Goal: Task Accomplishment & Management: Use online tool/utility

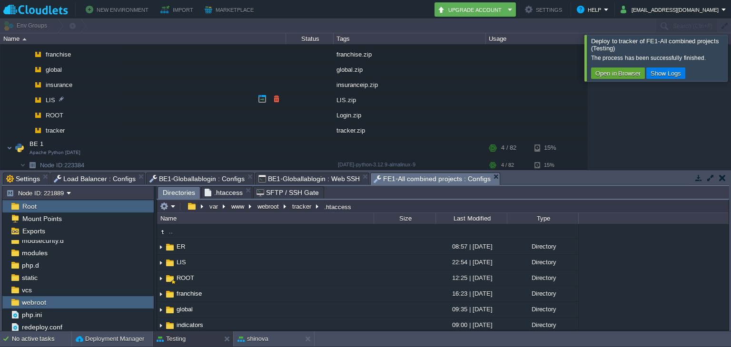
scroll to position [124, 0]
click at [276, 127] on button "button" at bounding box center [276, 129] width 9 height 9
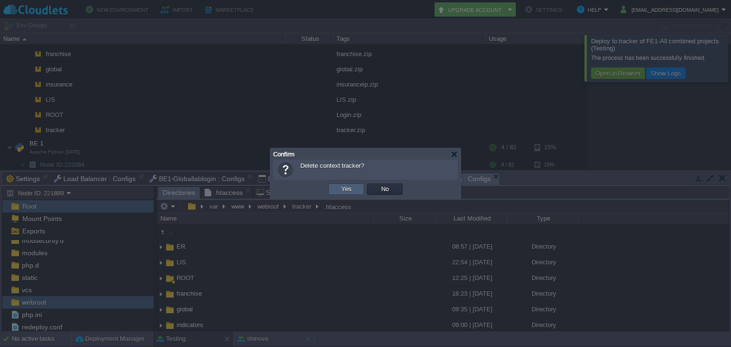
click at [334, 185] on td "Yes" at bounding box center [346, 189] width 36 height 11
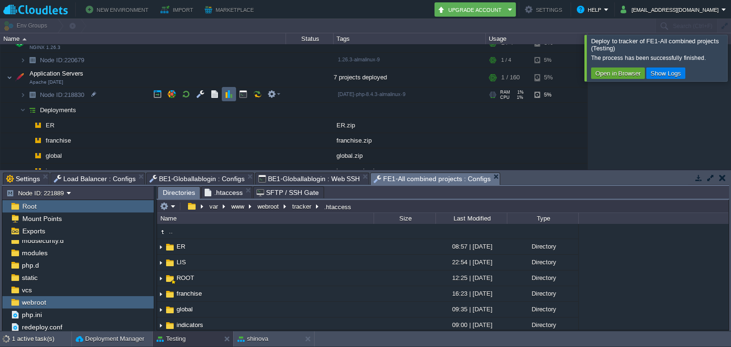
scroll to position [63, 0]
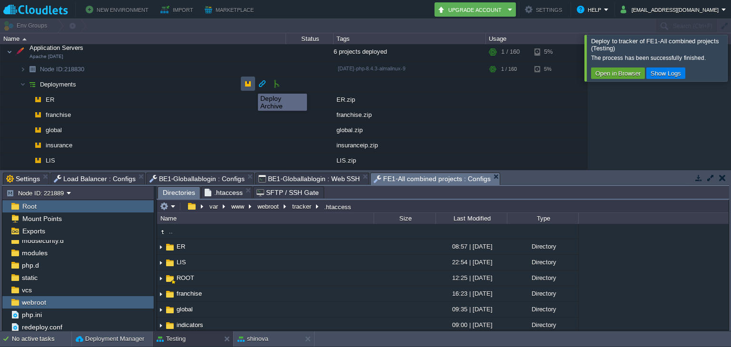
click at [251, 85] on button "button" at bounding box center [248, 83] width 9 height 9
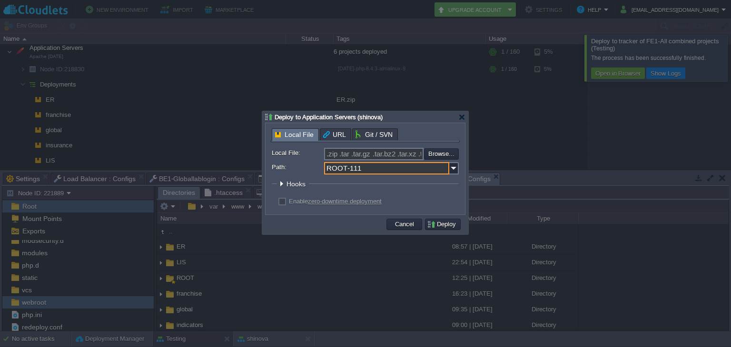
drag, startPoint x: 360, startPoint y: 165, endPoint x: 275, endPoint y: 157, distance: 84.6
click at [275, 157] on form "Local File: .zip .tar .tar.gz .tar.bz2 .tar.xz .tar.lzma .tar.Z .tgz .tbz .taz …" at bounding box center [365, 178] width 187 height 61
type input "tracker"
click at [436, 155] on input "file" at bounding box center [398, 153] width 120 height 11
type input "C:\fakepath\tracker.zip"
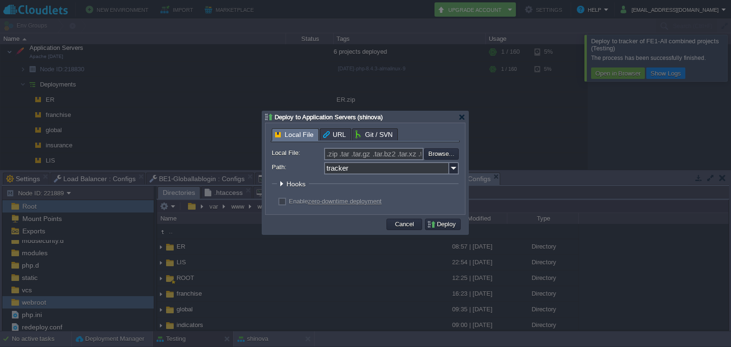
type input "tracker.zip"
click at [432, 230] on td "Deploy" at bounding box center [443, 224] width 36 height 11
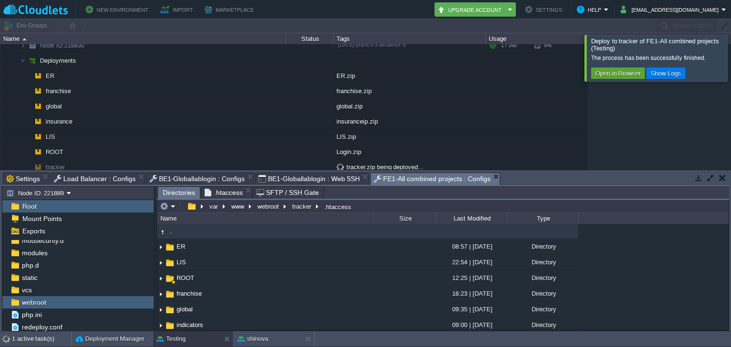
scroll to position [62, 0]
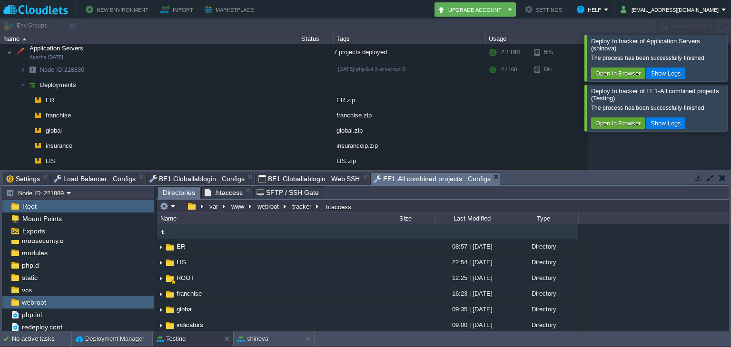
click at [432, 230] on td at bounding box center [404, 231] width 62 height 15
drag, startPoint x: 432, startPoint y: 230, endPoint x: 354, endPoint y: 199, distance: 83.9
click at [432, 230] on td at bounding box center [404, 231] width 62 height 15
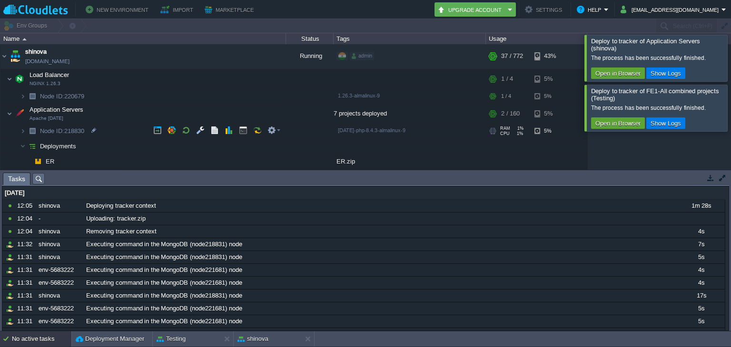
scroll to position [0, 0]
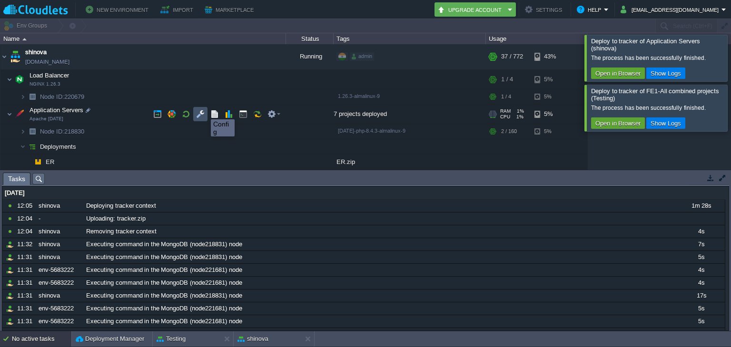
click at [204, 111] on button "button" at bounding box center [200, 114] width 9 height 9
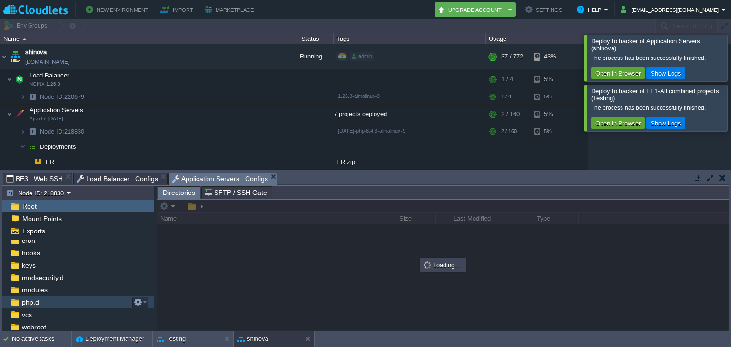
scroll to position [92, 0]
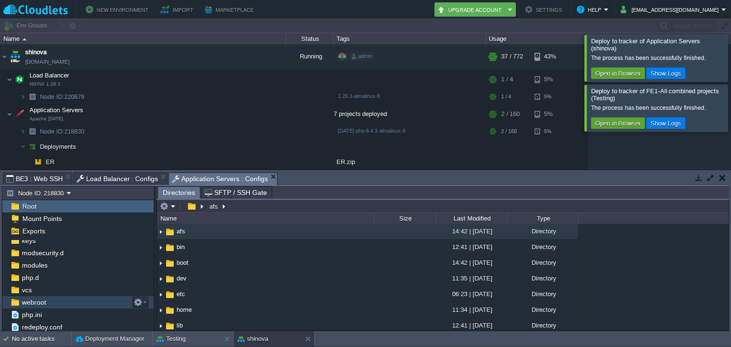
click at [57, 299] on div "webroot" at bounding box center [77, 302] width 151 height 12
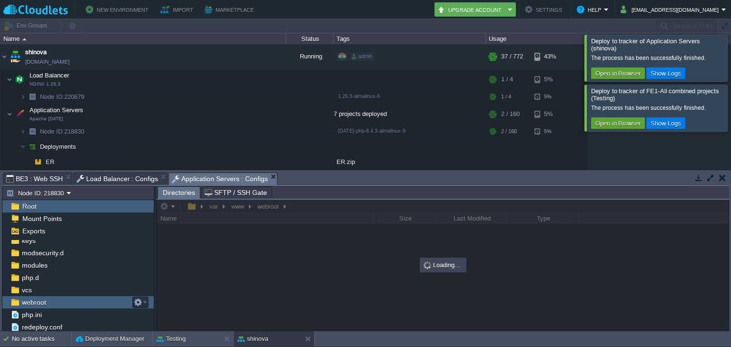
click at [57, 299] on div "webroot" at bounding box center [77, 302] width 151 height 12
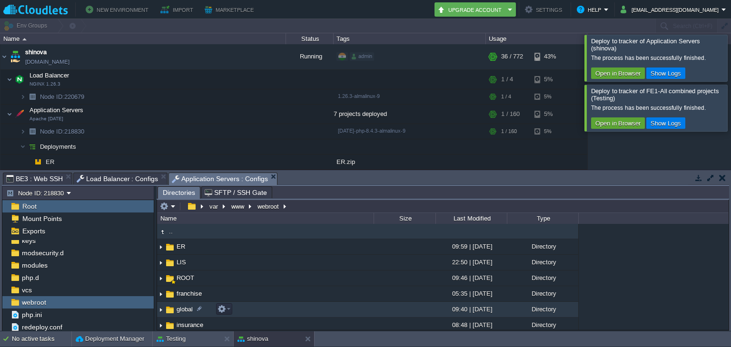
scroll to position [18, 0]
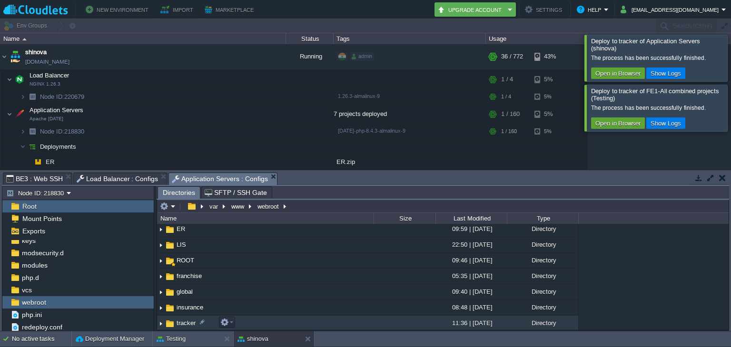
click at [194, 319] on span "tracker" at bounding box center [186, 323] width 22 height 8
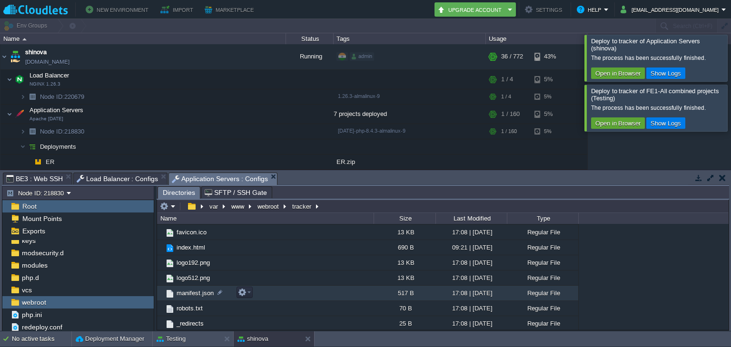
scroll to position [0, 0]
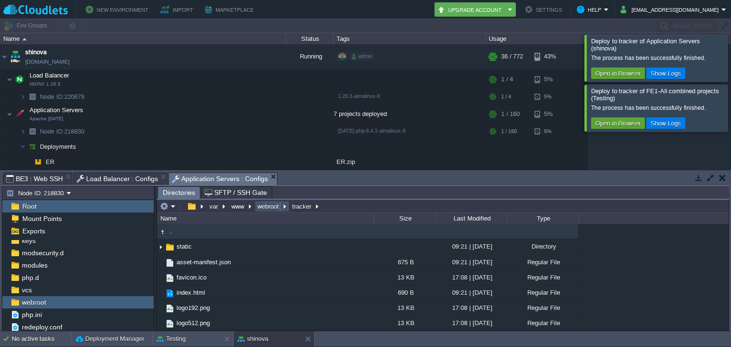
click at [277, 202] on button "webroot" at bounding box center [268, 206] width 25 height 9
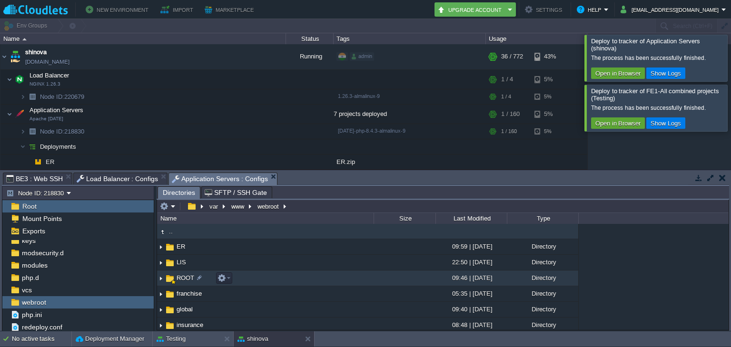
scroll to position [18, 0]
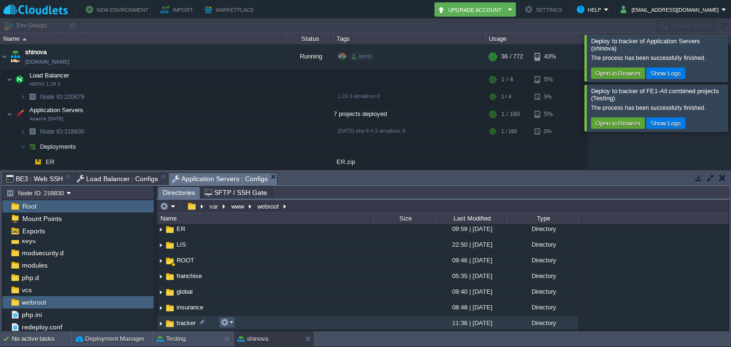
click at [224, 324] on button "button" at bounding box center [224, 322] width 9 height 9
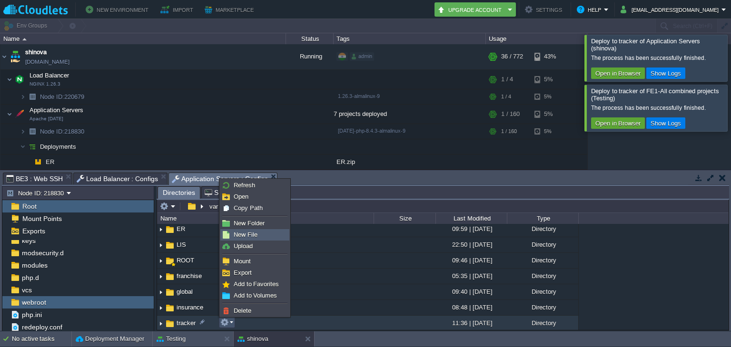
click at [244, 233] on span "New File" at bounding box center [246, 234] width 24 height 7
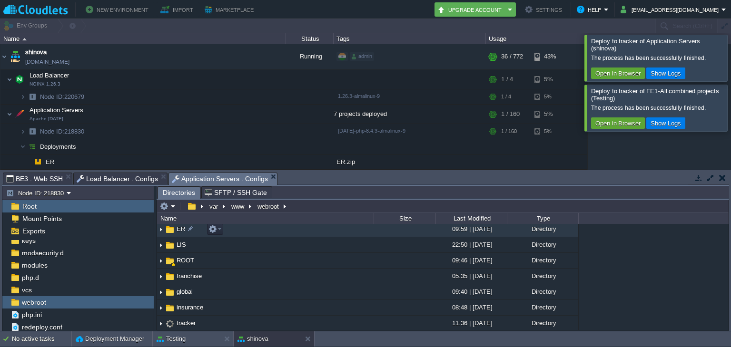
scroll to position [169, 0]
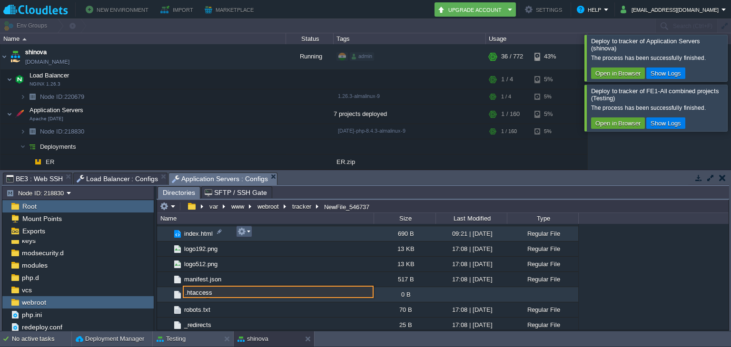
type input ".htaccess"
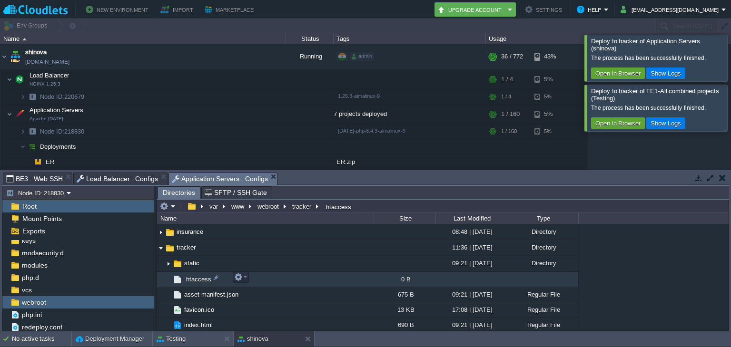
click at [198, 278] on span ".htaccess" at bounding box center [198, 279] width 30 height 8
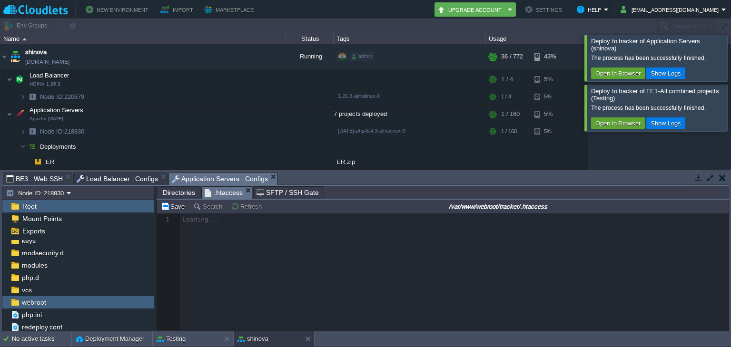
click at [277, 278] on div at bounding box center [442, 272] width 571 height 117
click at [302, 229] on div at bounding box center [442, 272] width 571 height 117
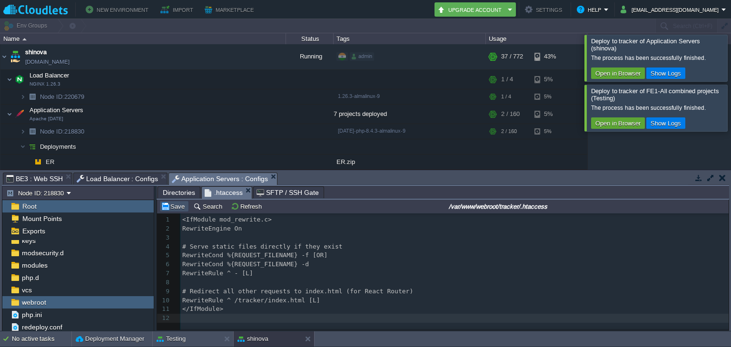
click at [179, 210] on button "Save" at bounding box center [174, 206] width 27 height 9
click at [201, 77] on button "button" at bounding box center [200, 79] width 9 height 9
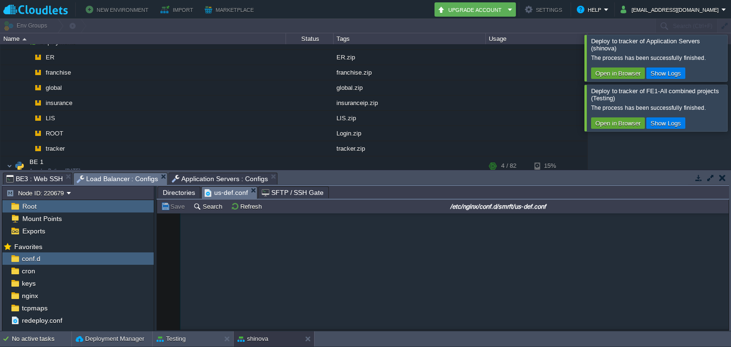
scroll to position [0, 0]
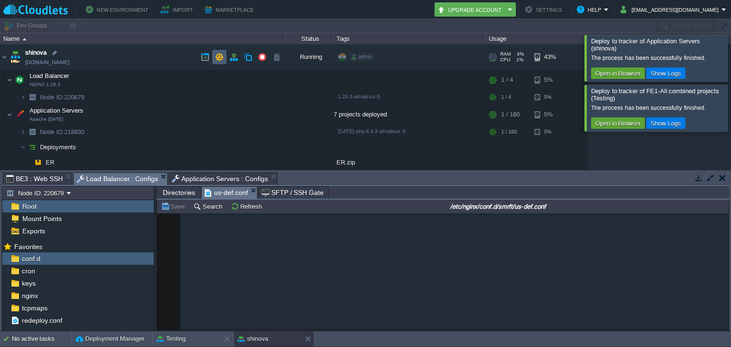
click at [225, 54] on td at bounding box center [219, 57] width 14 height 14
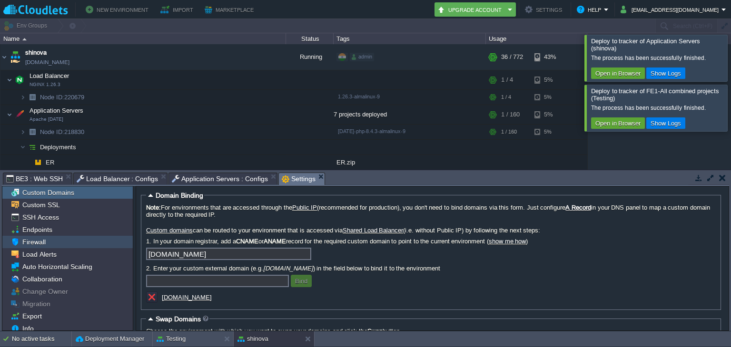
click at [62, 244] on div "Firewall" at bounding box center [67, 242] width 130 height 12
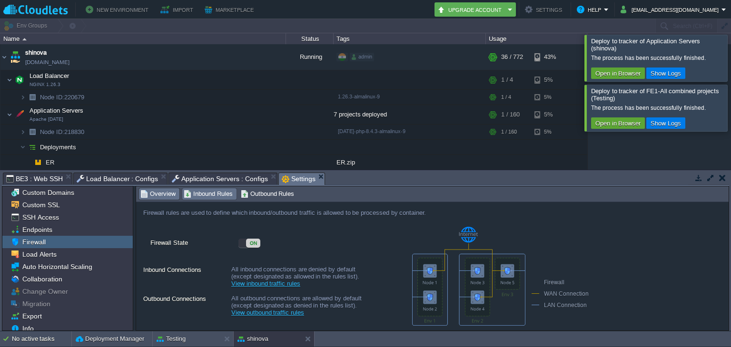
click at [212, 189] on span "Inbound Rules" at bounding box center [208, 194] width 49 height 10
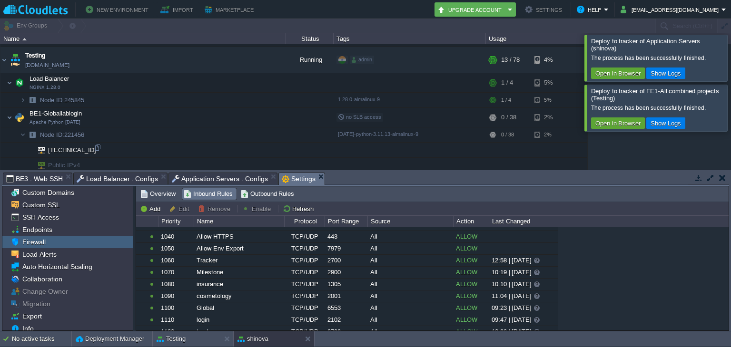
scroll to position [489, 0]
click at [222, 56] on button "button" at bounding box center [219, 58] width 9 height 9
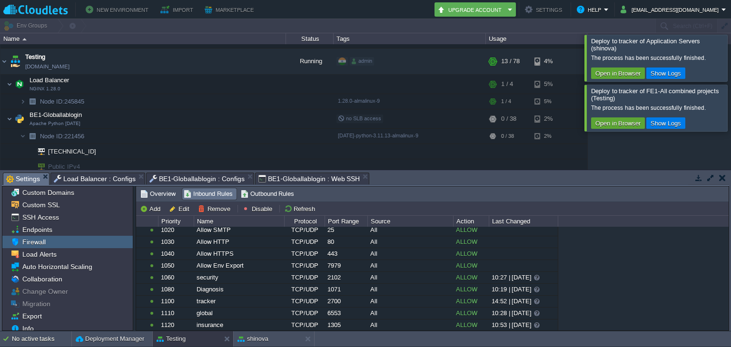
scroll to position [152, 0]
